Goal: Task Accomplishment & Management: Complete application form

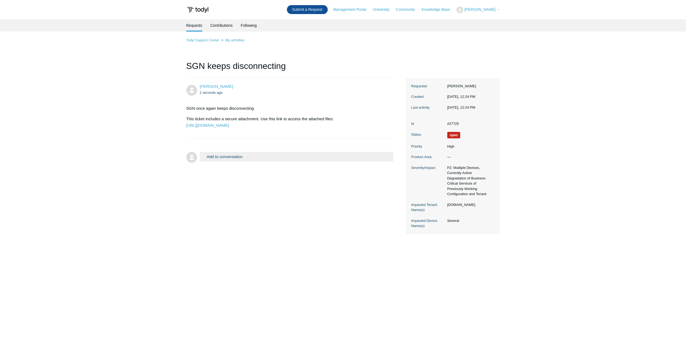
click at [328, 10] on link "Submit a Request" at bounding box center [307, 9] width 41 height 9
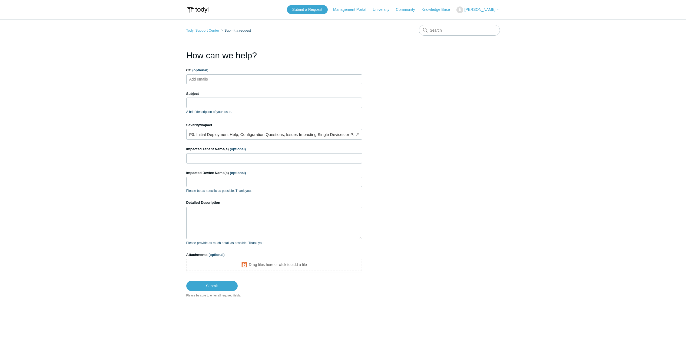
click at [224, 81] on ul "Add emails" at bounding box center [274, 79] width 176 height 10
click at [210, 106] on input "Subject" at bounding box center [274, 103] width 176 height 10
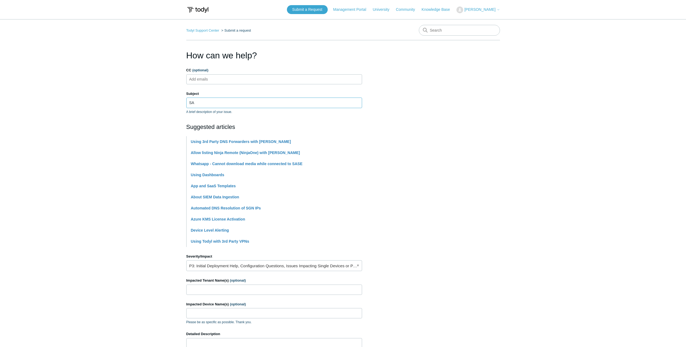
type input "S"
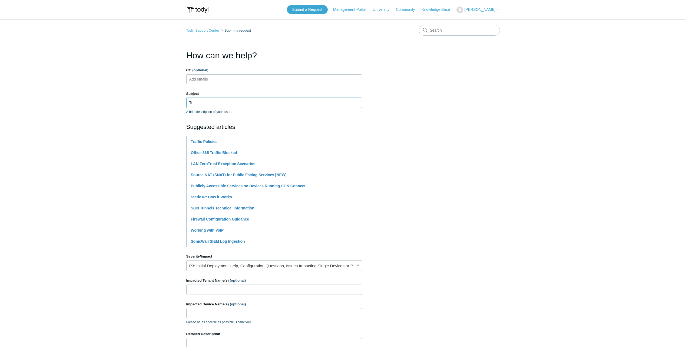
type input "T"
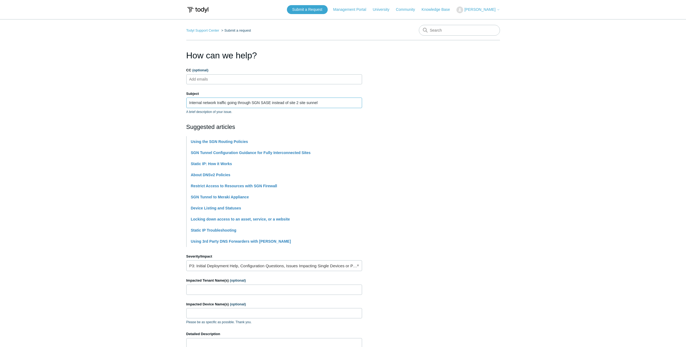
type input "Internal network traffic going through SGN SASE instead of site 2 site sunnel"
click at [169, 137] on main "Todyl Support Center Submit a request How can we help? CC (optional) Add emails…" at bounding box center [343, 224] width 686 height 410
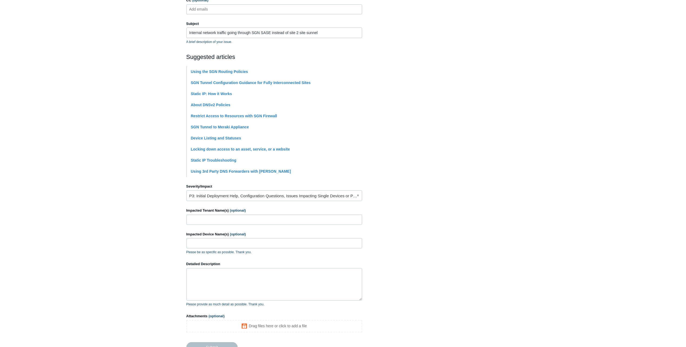
scroll to position [81, 0]
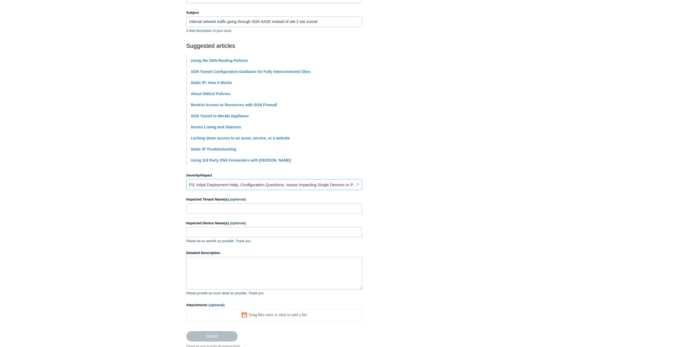
click at [217, 182] on link "P3: Initial Deployment Help, Configuration Questions, Issues Impacting Single D…" at bounding box center [274, 184] width 176 height 11
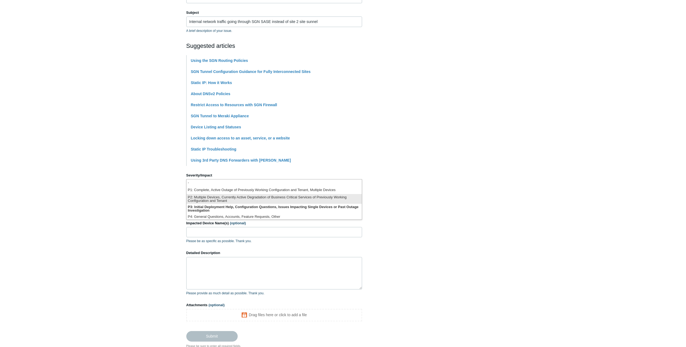
click at [211, 199] on li "P2: Multiple Devices, Currently Active Degradation of Business Critical Service…" at bounding box center [274, 199] width 175 height 10
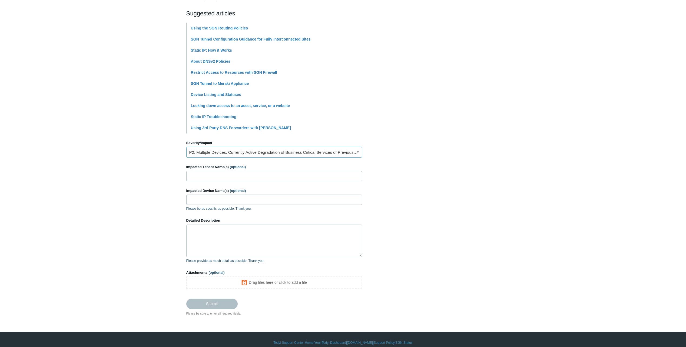
scroll to position [120, 0]
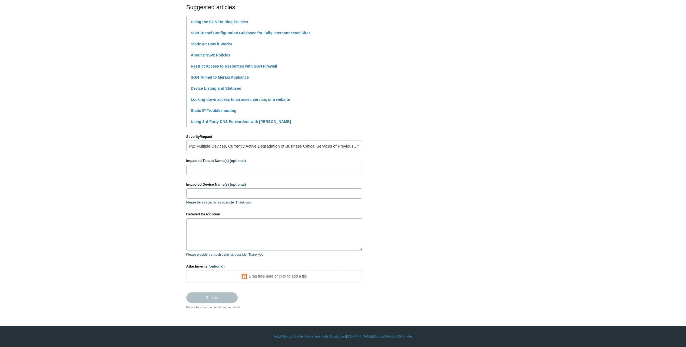
click at [205, 186] on label "Impacted Device Name(s) (optional)" at bounding box center [274, 184] width 176 height 5
click at [205, 189] on input "Impacted Device Name(s) (optional)" at bounding box center [274, 194] width 176 height 10
click at [207, 169] on input "Impacted Tenant Name(s) (optional)" at bounding box center [274, 170] width 176 height 10
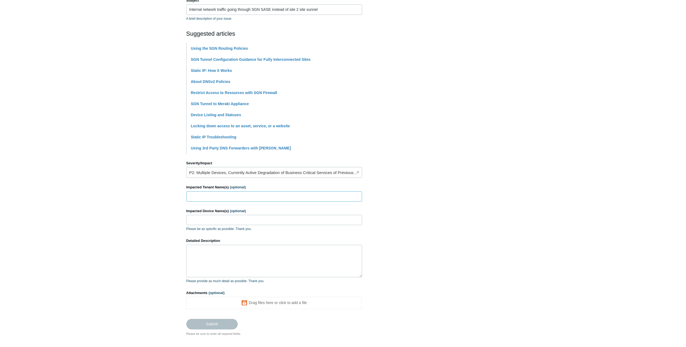
scroll to position [93, 0]
type input "UPC-[GEOGRAPHIC_DATA]"
click at [210, 222] on input "Impacted Device Name(s) (optional)" at bounding box center [274, 221] width 176 height 10
type input "all"
click at [194, 258] on textarea "Detailed Description" at bounding box center [274, 262] width 176 height 32
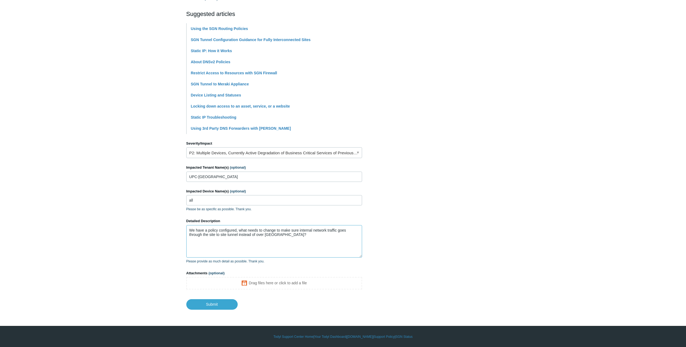
scroll to position [113, 0]
type textarea "We have a policy configured, what needs to change to make sure internal network…"
click at [213, 304] on input "Submit" at bounding box center [211, 304] width 51 height 11
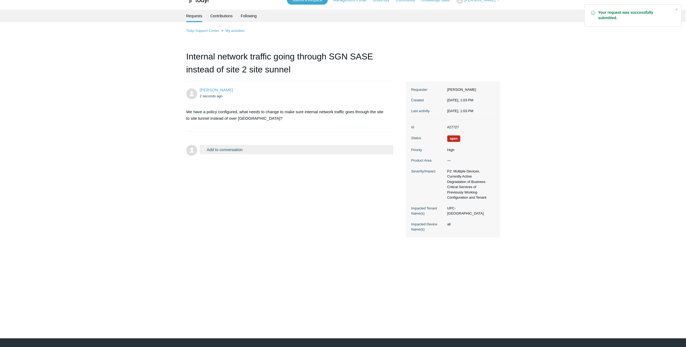
scroll to position [22, 0]
